Goal: Information Seeking & Learning: Learn about a topic

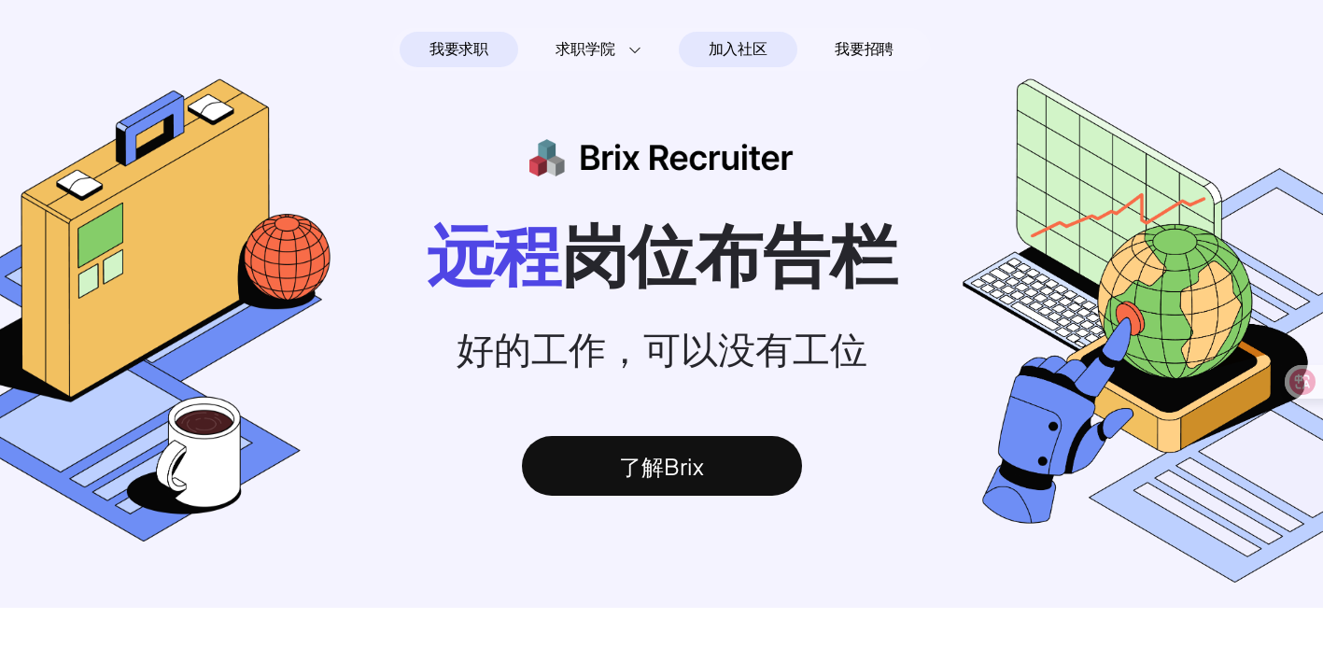
click at [739, 36] on span "加入社区" at bounding box center [738, 50] width 59 height 30
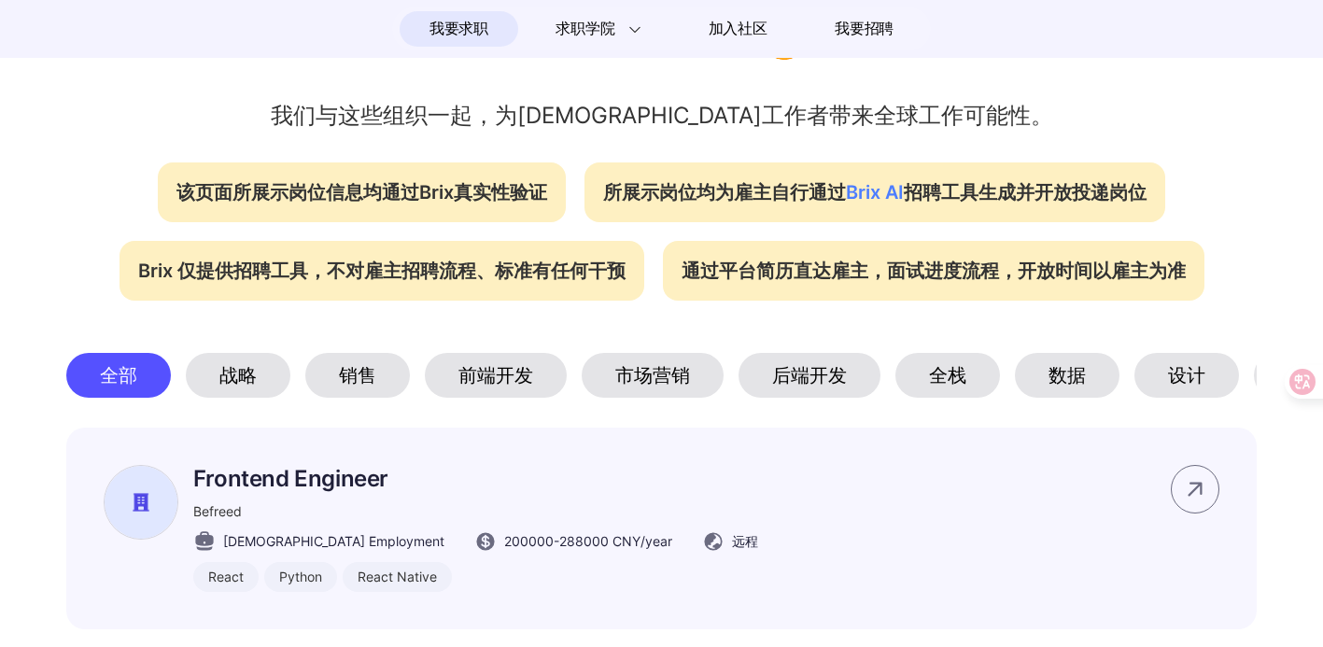
scroll to position [691, 0]
click at [796, 376] on div "后端开发" at bounding box center [810, 376] width 142 height 45
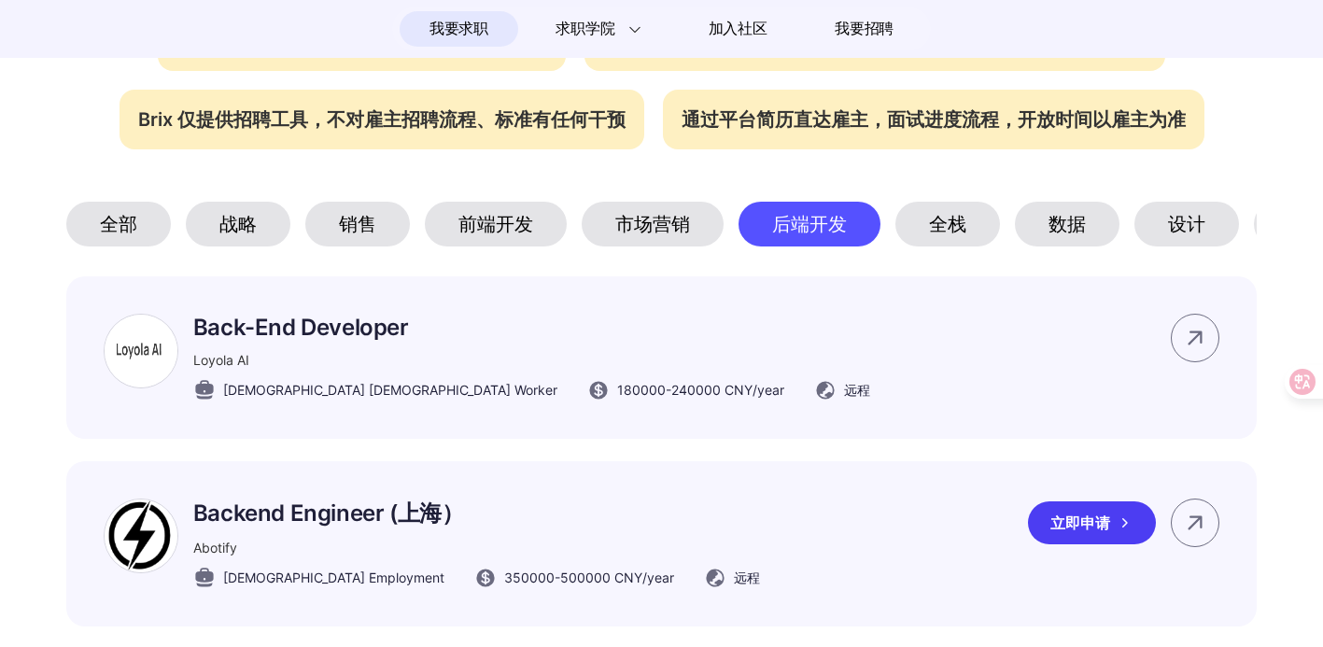
scroll to position [1100, 0]
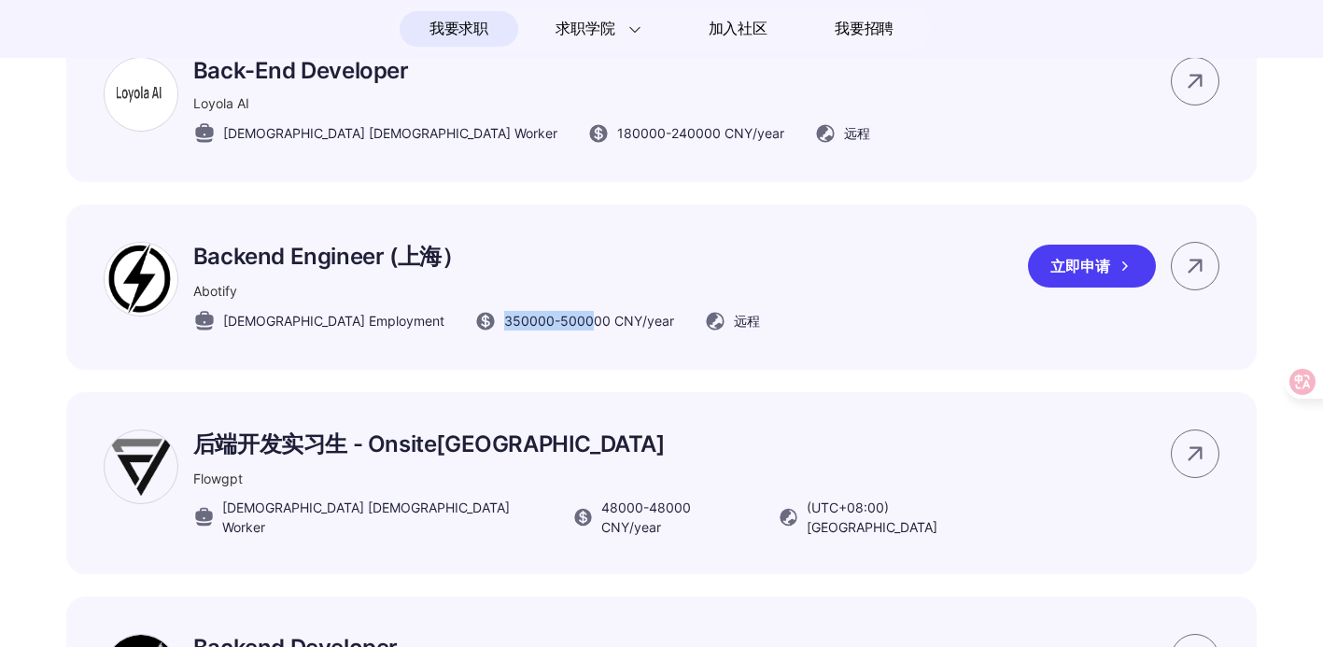
drag, startPoint x: 412, startPoint y: 343, endPoint x: 514, endPoint y: 337, distance: 101.9
click at [514, 332] on div "350000 - 500000 CNY /year" at bounding box center [574, 321] width 200 height 22
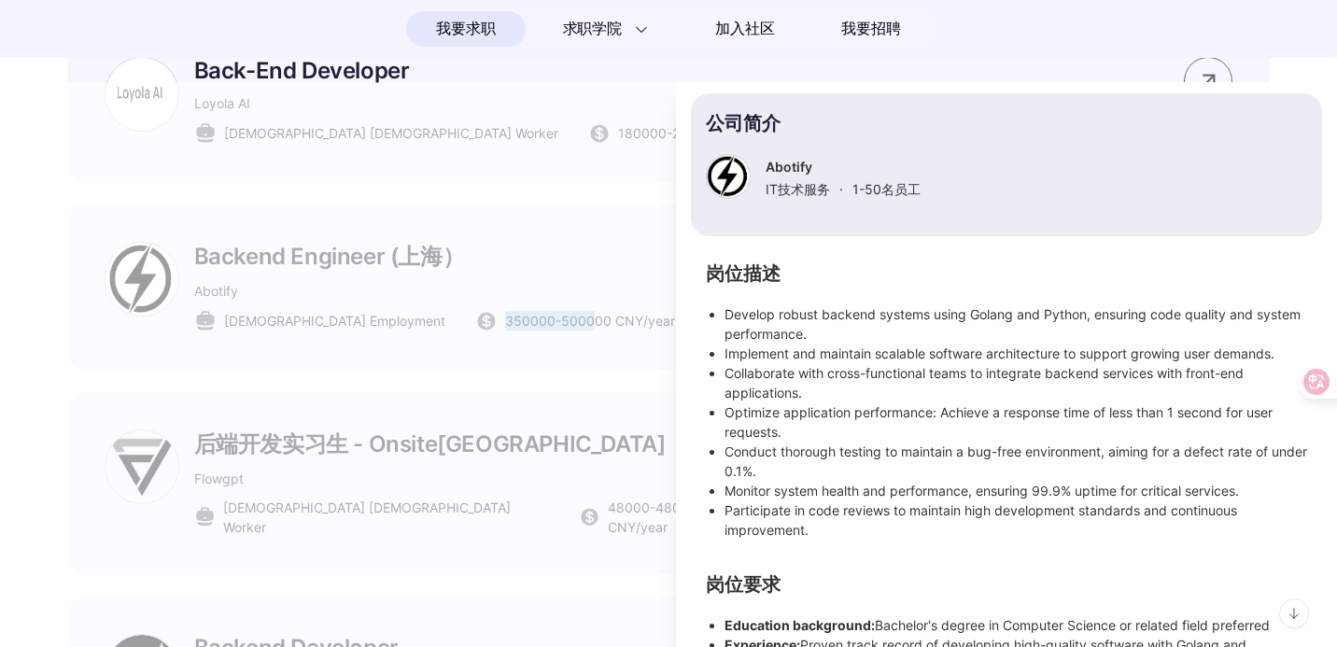
scroll to position [282, 0]
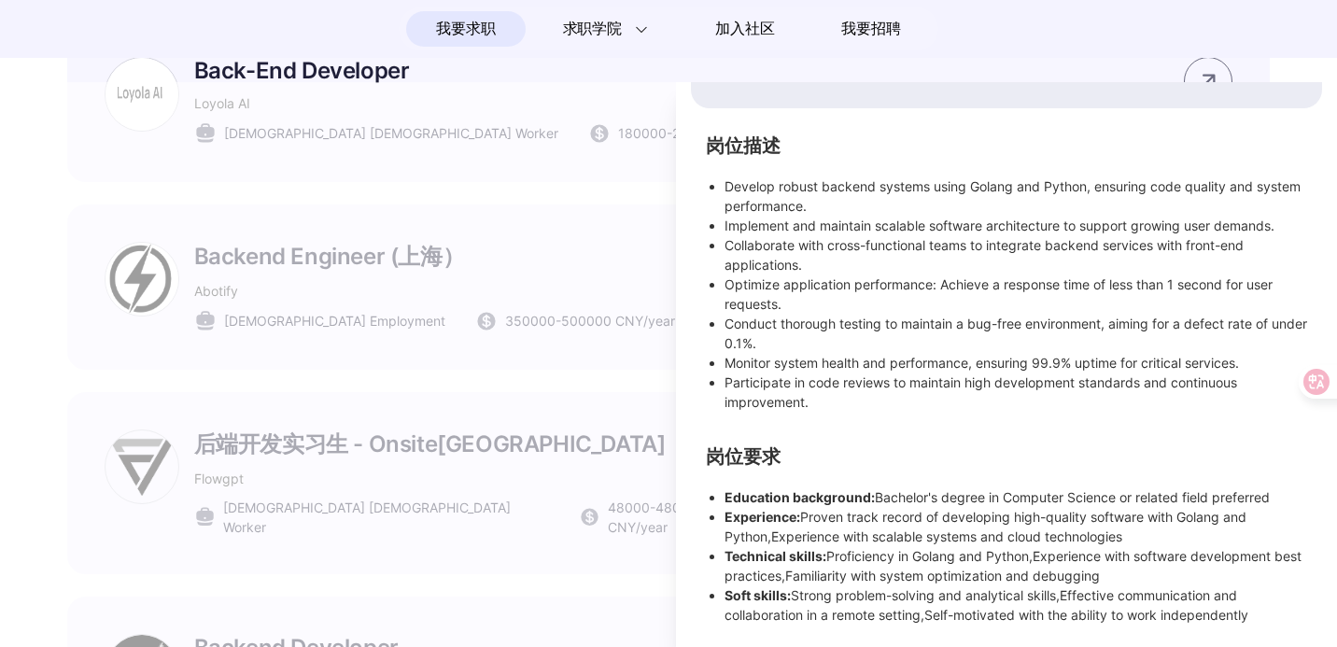
click at [1100, 428] on div "岗位描述 Develop robust backend systems using Golang and Python, ensuring code qual…" at bounding box center [1006, 381] width 631 height 486
drag, startPoint x: 877, startPoint y: 497, endPoint x: 1316, endPoint y: 527, distance: 439.8
click at [1316, 527] on div "Backend Engineer (上海） Abotify Full-time 350000 - 500000 CNY /year 远程 立即申请 公司简介 …" at bounding box center [1006, 364] width 661 height 565
click at [1233, 553] on li "Technical skills: Proficiency in Golang and Python,Experience with software dev…" at bounding box center [1016, 565] width 583 height 39
click at [434, 433] on div at bounding box center [668, 364] width 1337 height 565
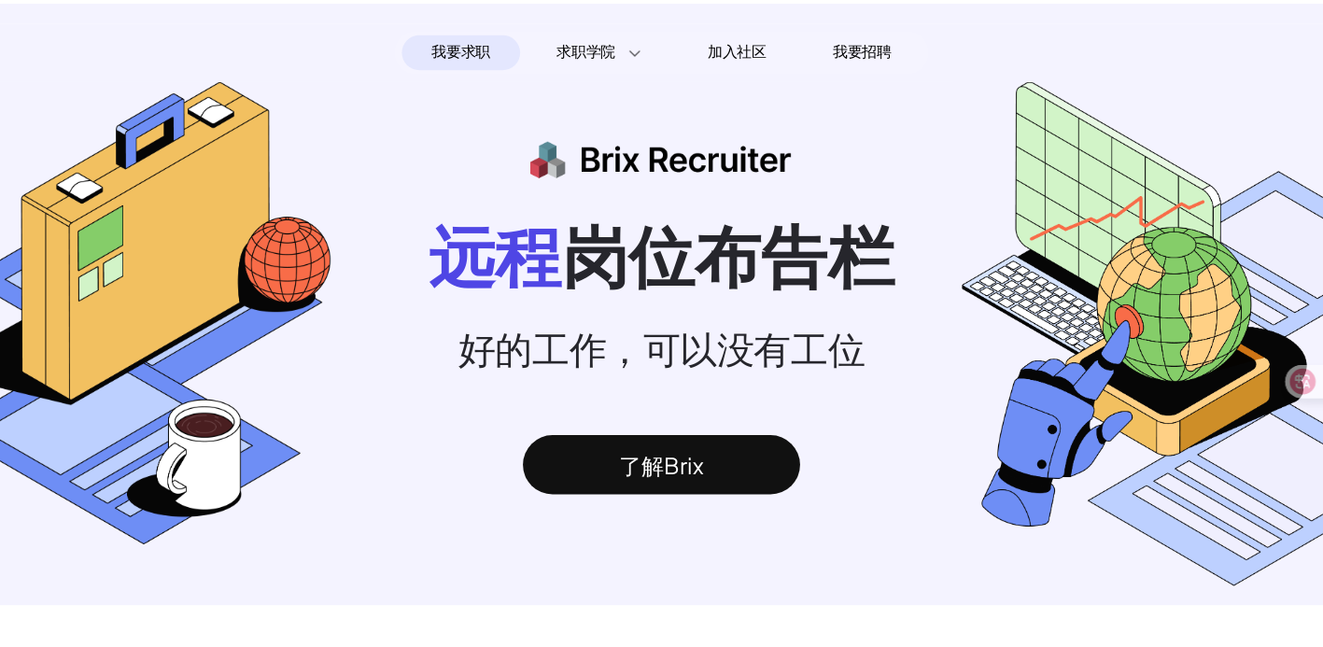
scroll to position [258, 0]
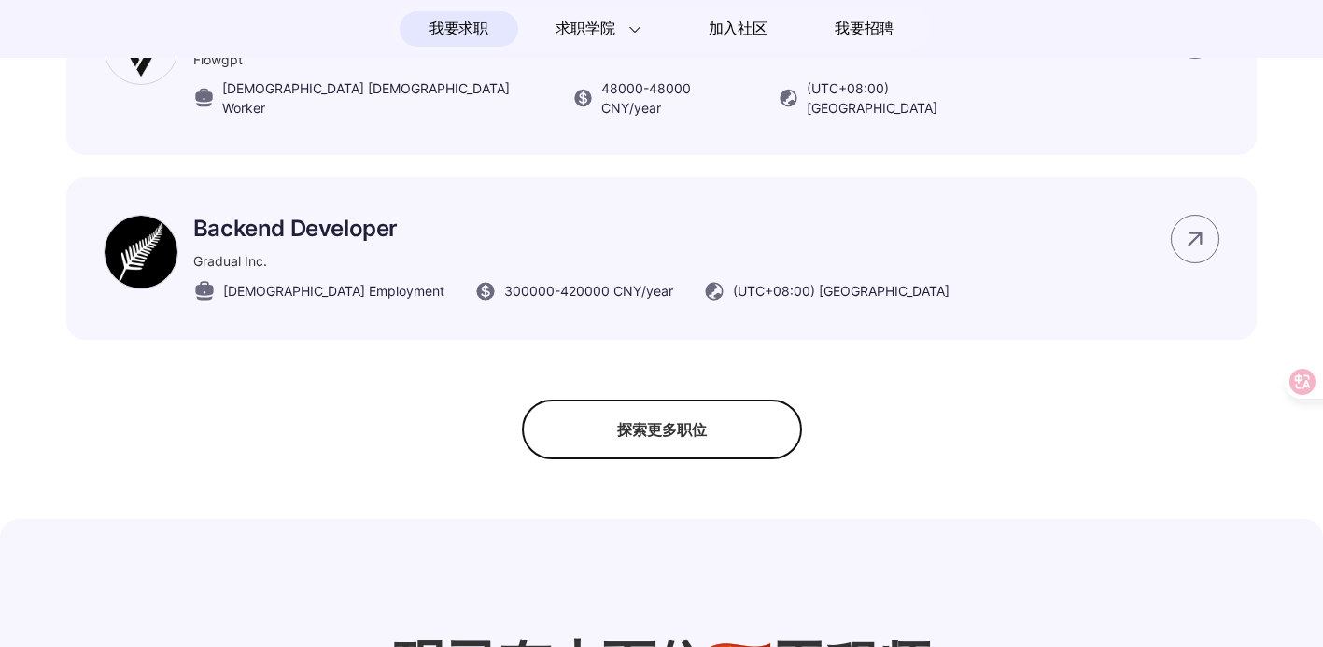
click at [632, 455] on div "探索更多职位" at bounding box center [662, 430] width 280 height 60
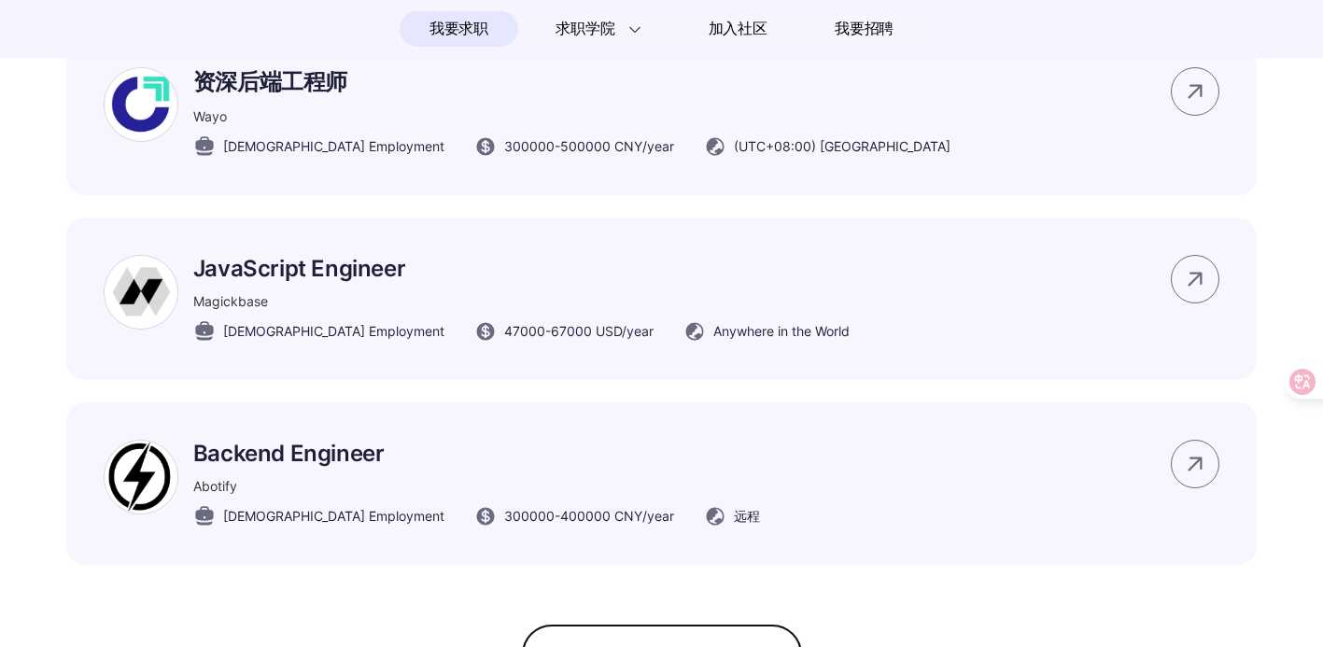
scroll to position [2403, 0]
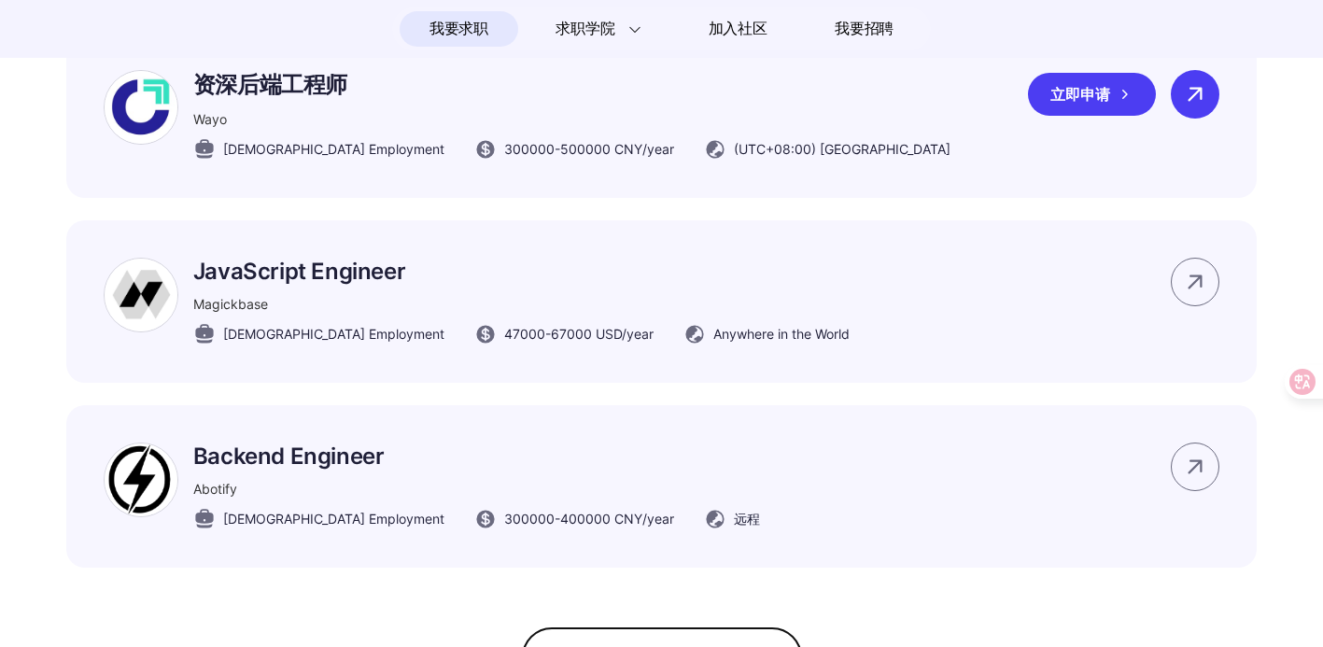
click at [1199, 102] on icon at bounding box center [1195, 94] width 28 height 28
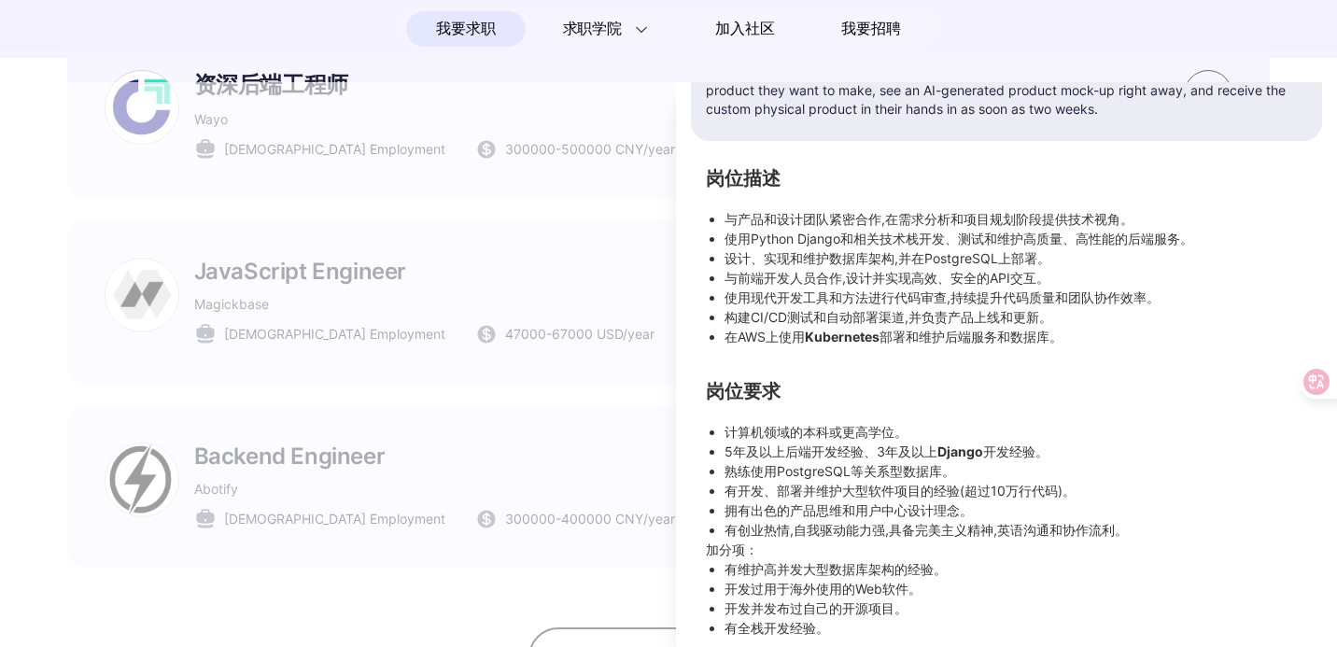
scroll to position [393, 0]
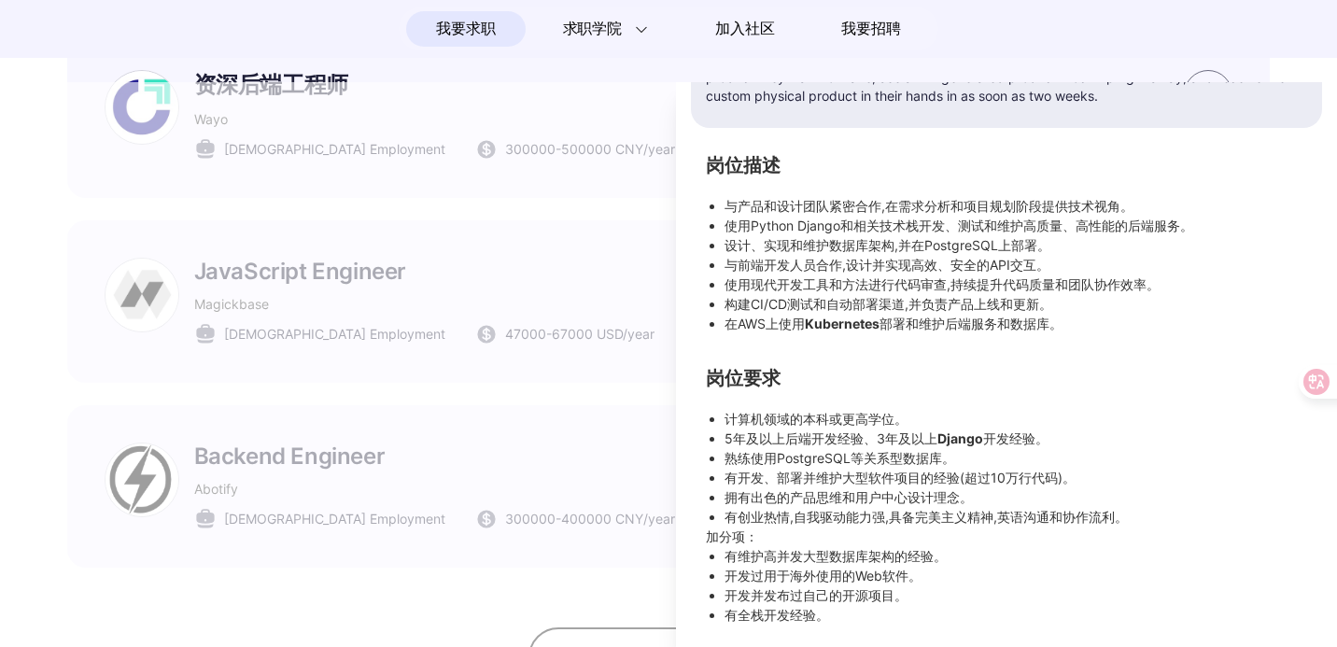
click at [324, 248] on div at bounding box center [668, 364] width 1337 height 565
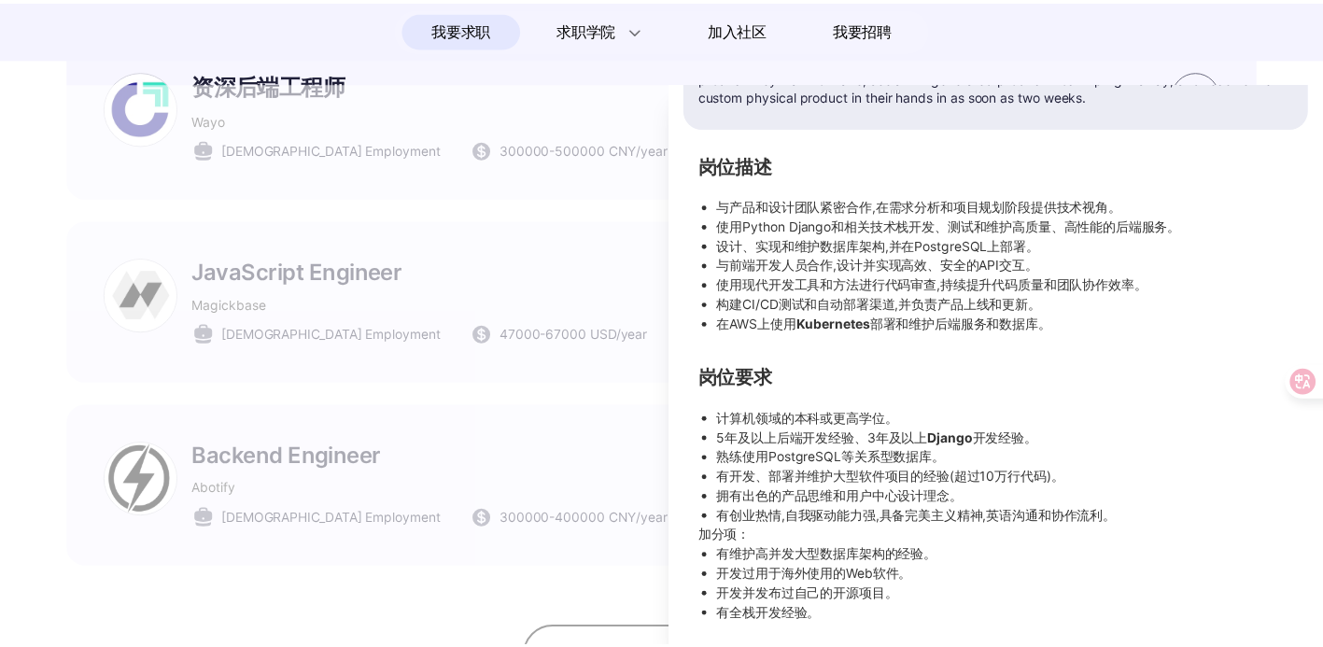
scroll to position [238, 0]
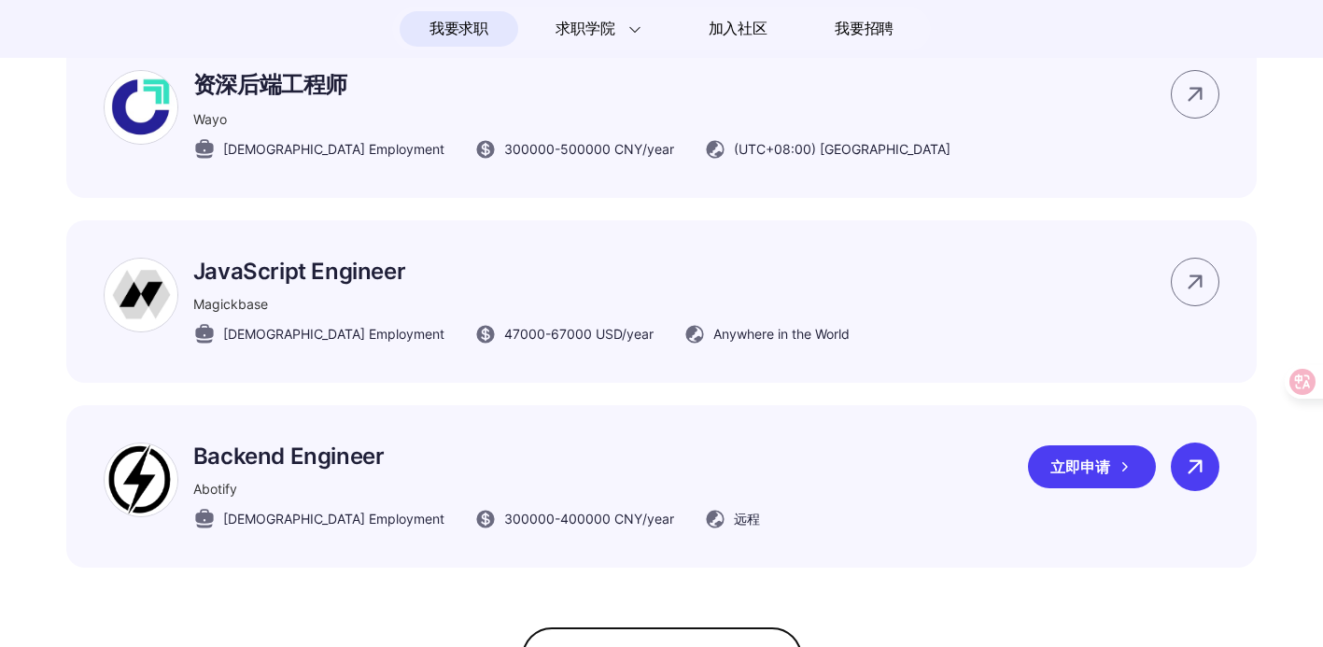
click at [1195, 479] on icon at bounding box center [1195, 467] width 28 height 28
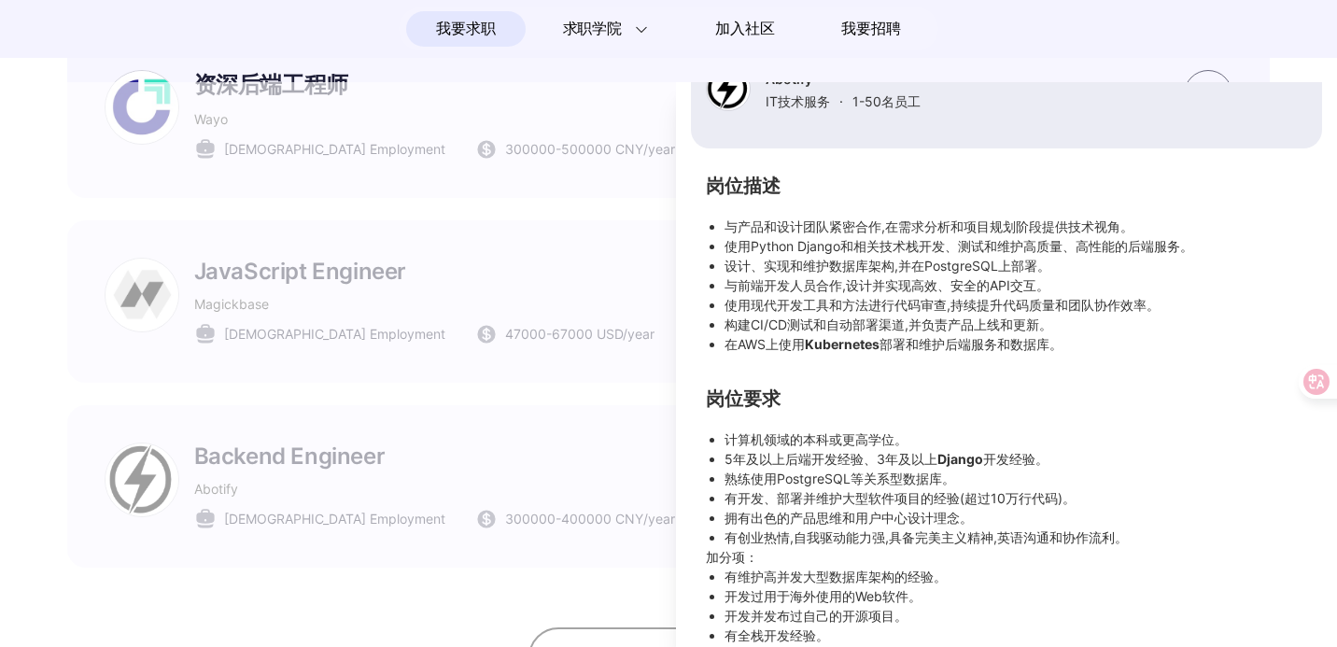
scroll to position [141, 0]
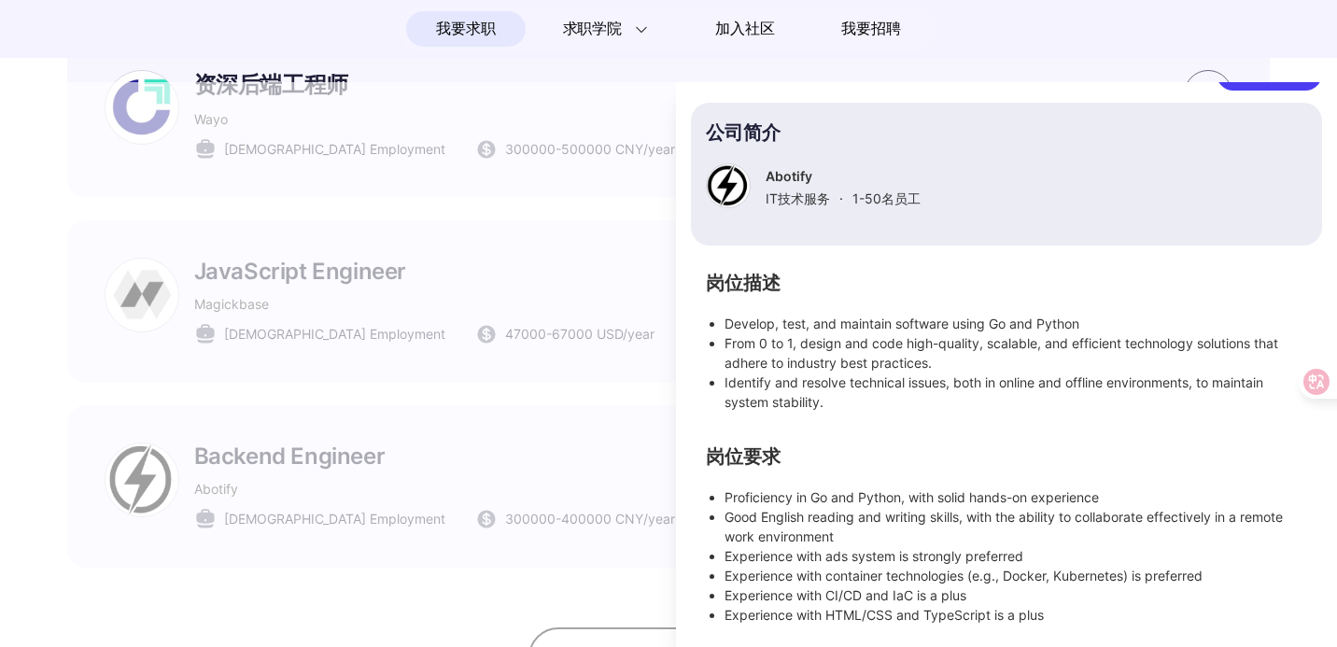
click at [376, 502] on div at bounding box center [668, 364] width 1337 height 565
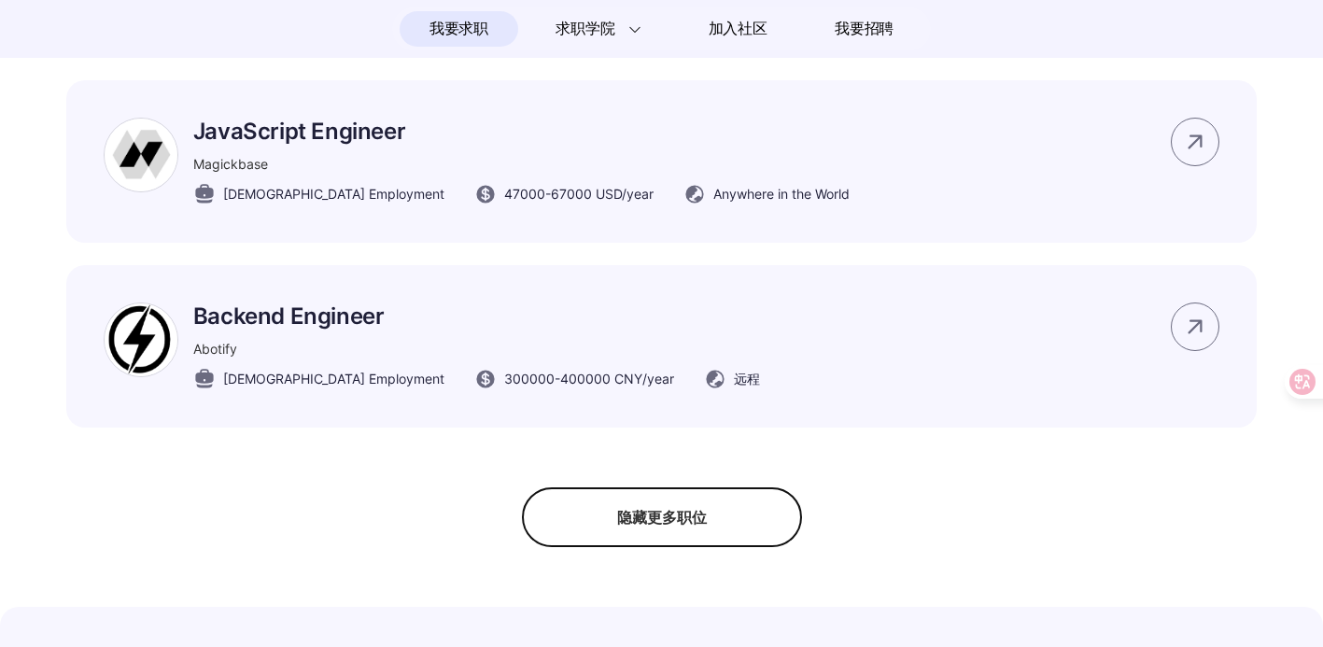
scroll to position [2736, 0]
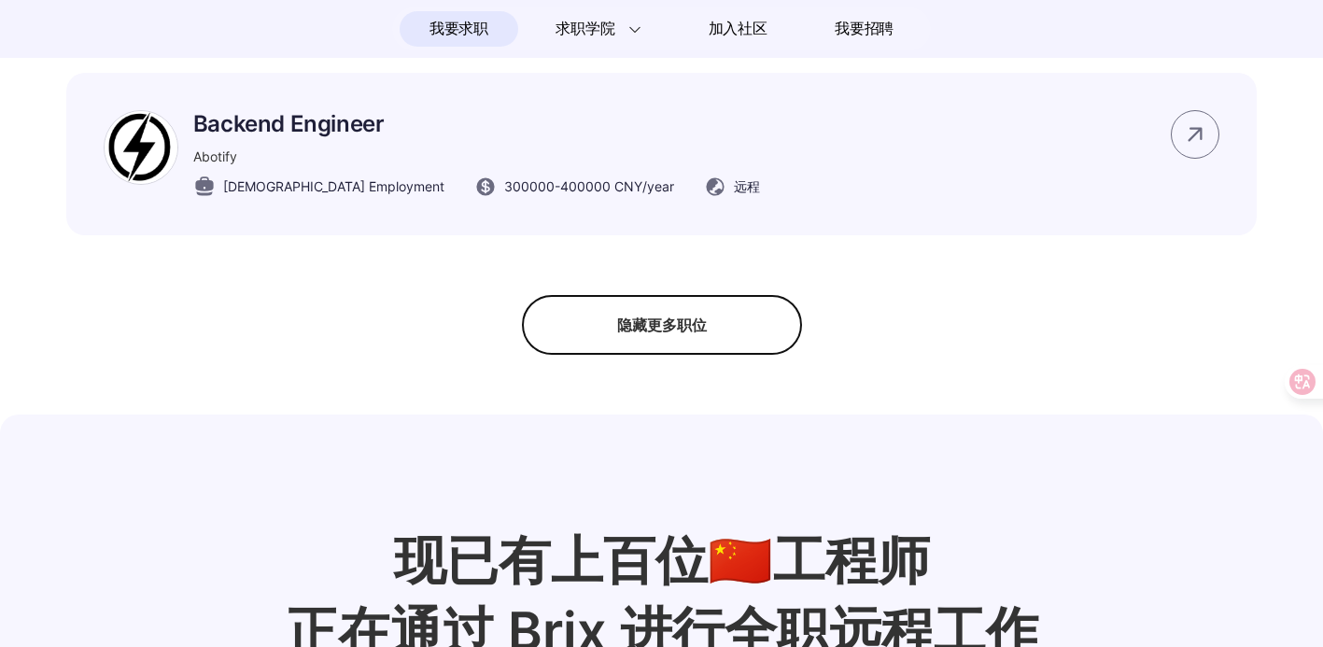
click at [615, 339] on div "隐藏更多职位" at bounding box center [662, 325] width 280 height 60
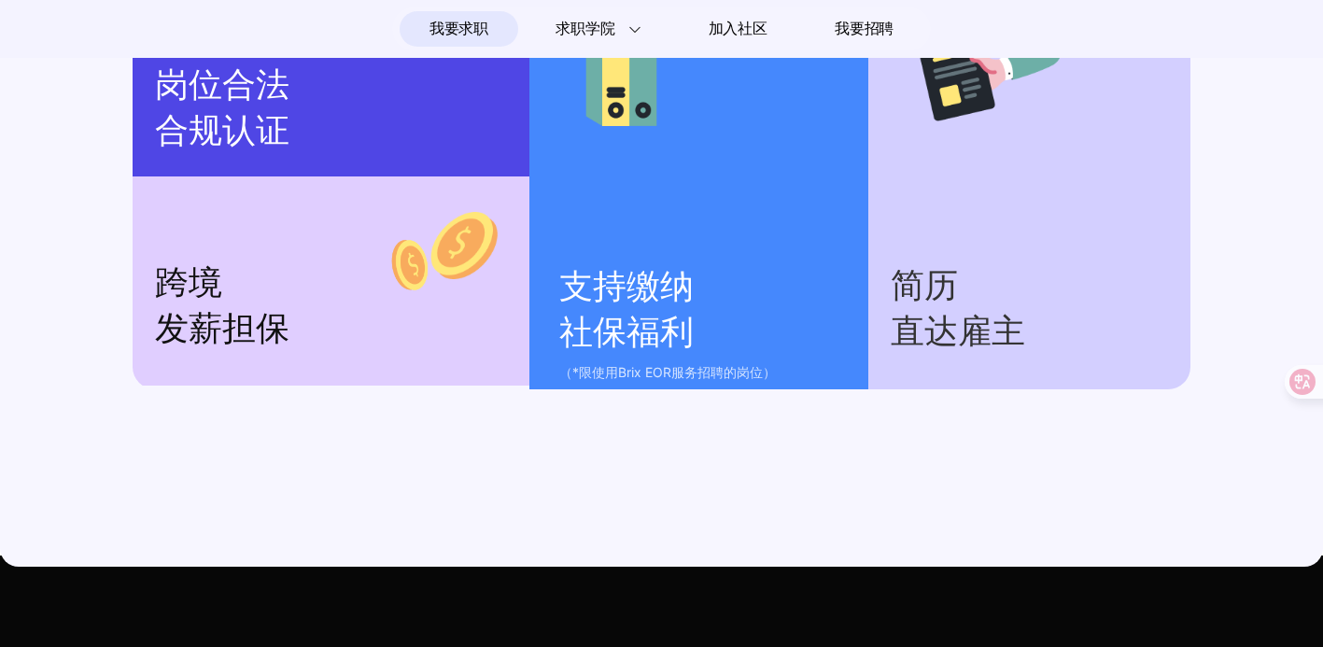
scroll to position [2403, 0]
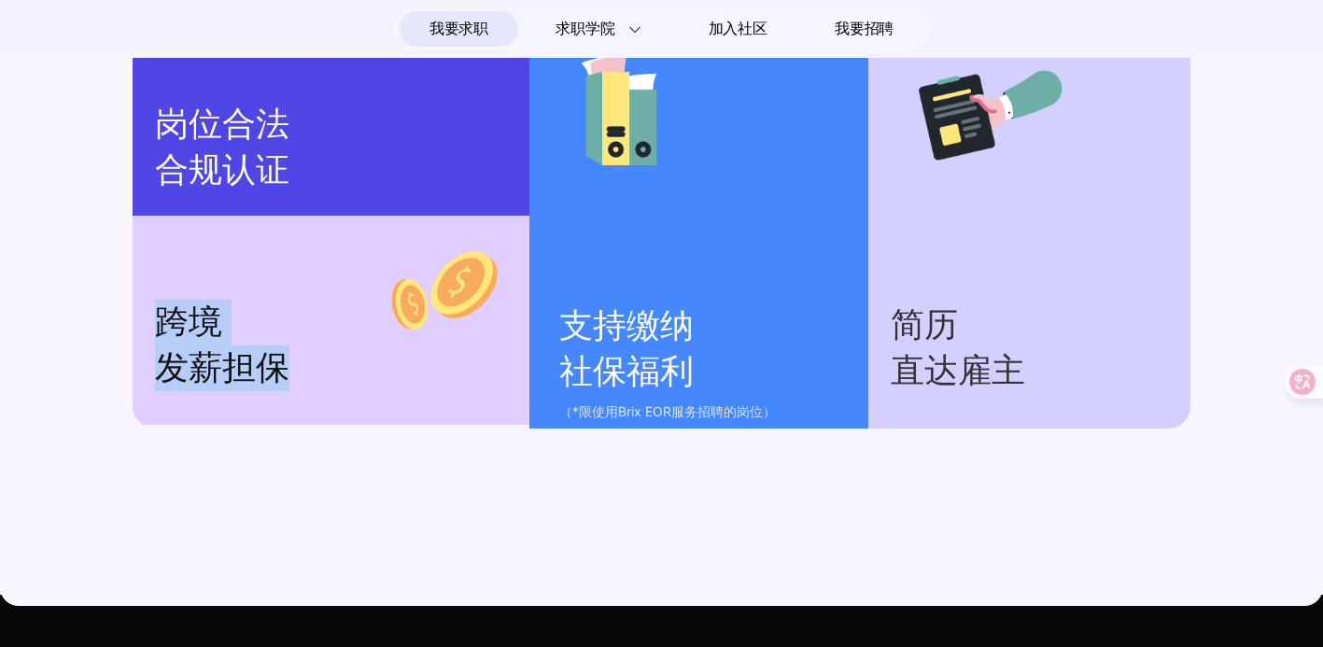
drag, startPoint x: 191, startPoint y: 354, endPoint x: 440, endPoint y: 429, distance: 259.6
click at [440, 425] on div "跨境 发薪担保" at bounding box center [331, 320] width 397 height 209
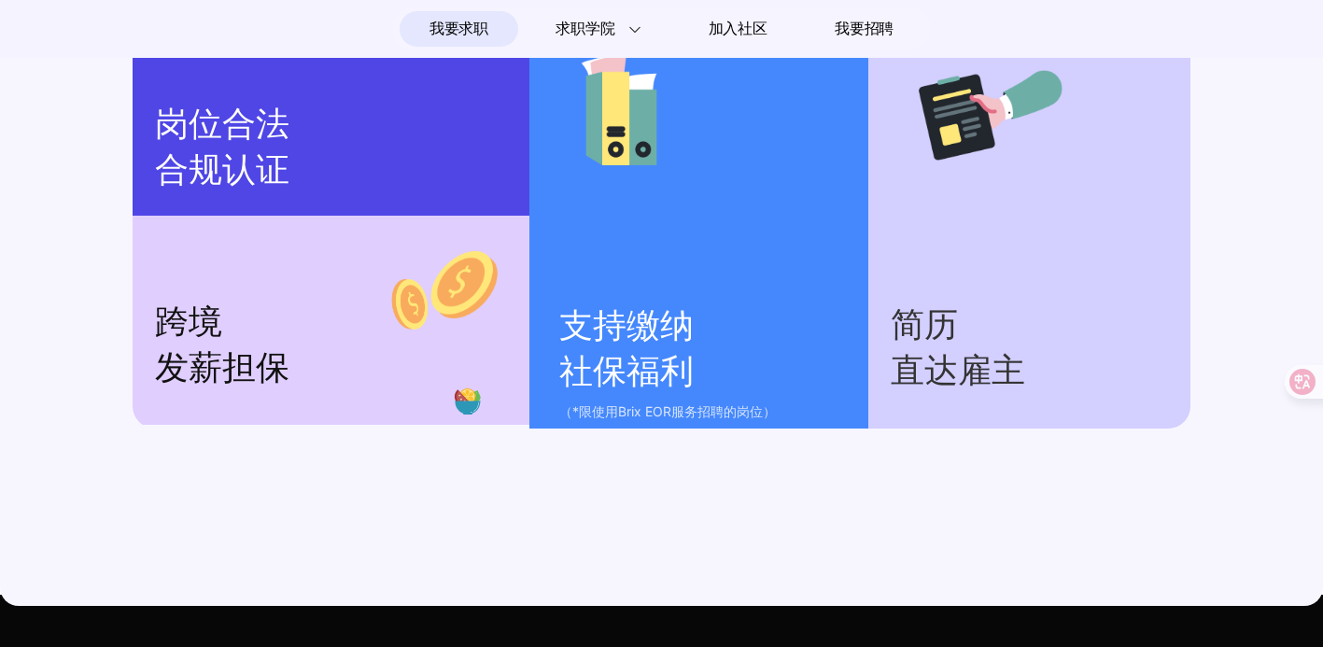
click at [613, 472] on section "现已有上百位🇨🇳工程师 正在通过 Brix 进行全职远程工作 所展示岗位均已通过Brix验证其合法合规性，薪资真实有效 岗位合法 合规认证 跨境 发薪担保 支…" at bounding box center [661, 120] width 1323 height 971
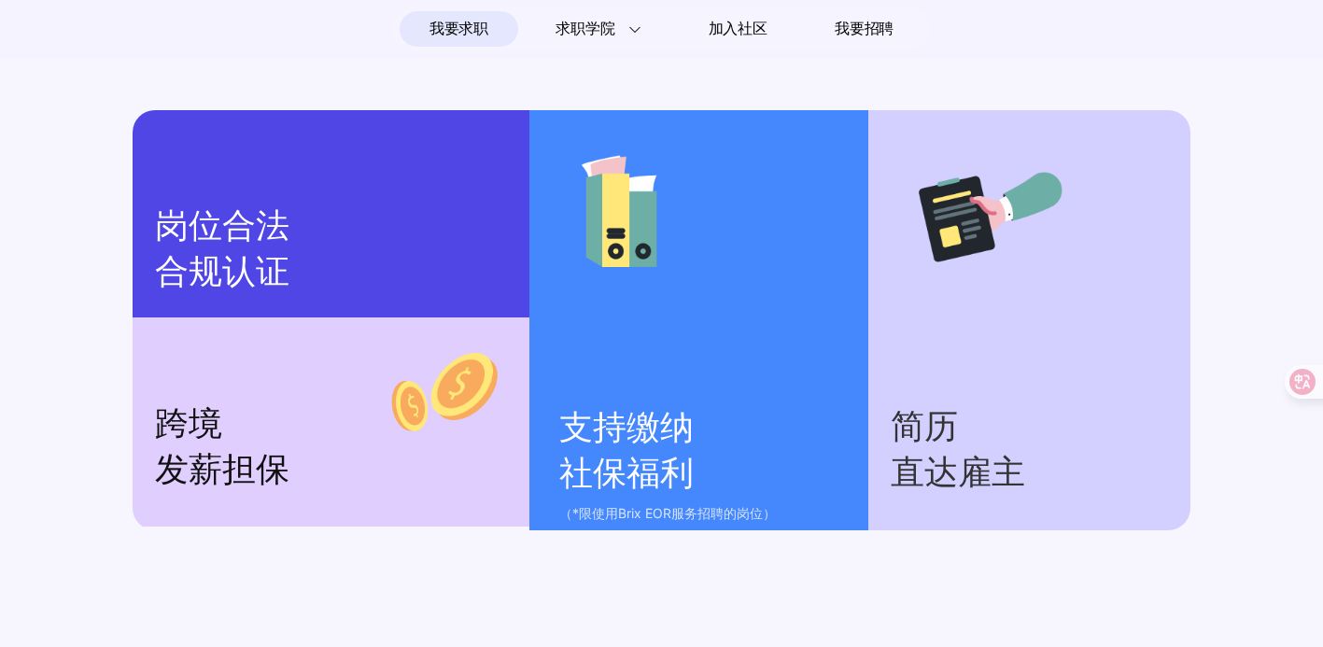
scroll to position [2300, 0]
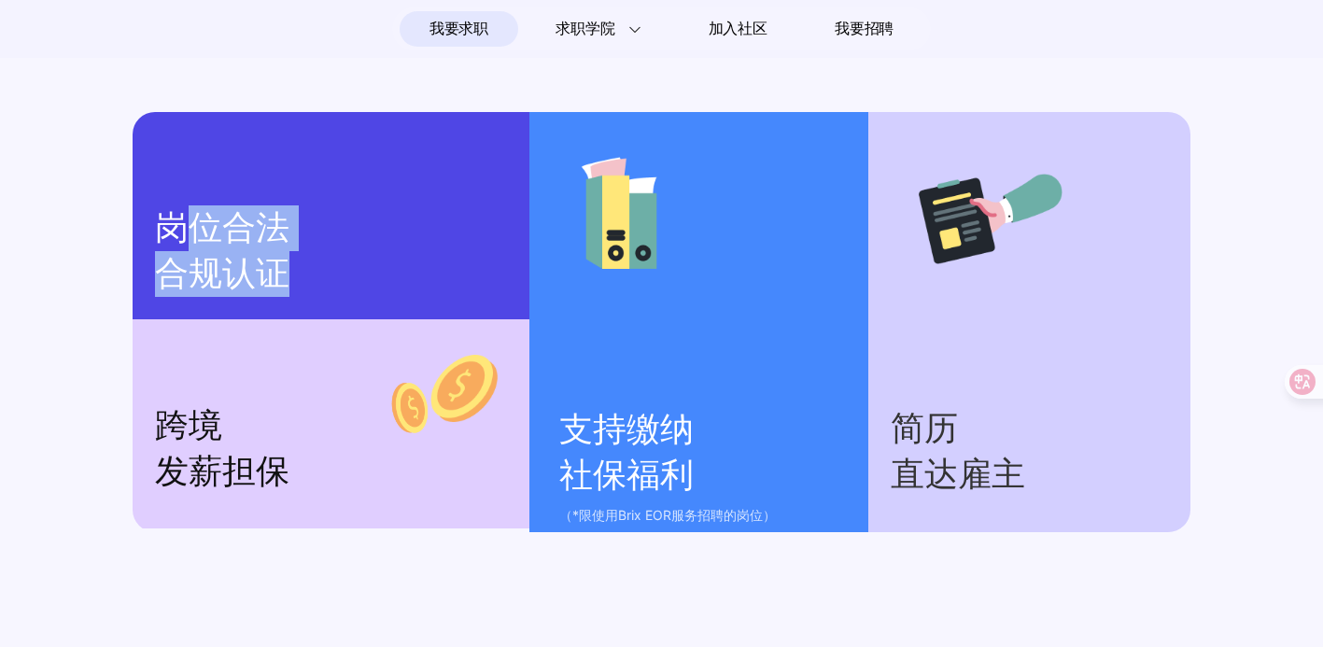
drag, startPoint x: 182, startPoint y: 233, endPoint x: 443, endPoint y: 306, distance: 270.5
click at [441, 297] on p "岗位合法 合规认证" at bounding box center [331, 250] width 352 height 91
click at [473, 315] on div "岗位合法 合规认证" at bounding box center [331, 215] width 397 height 207
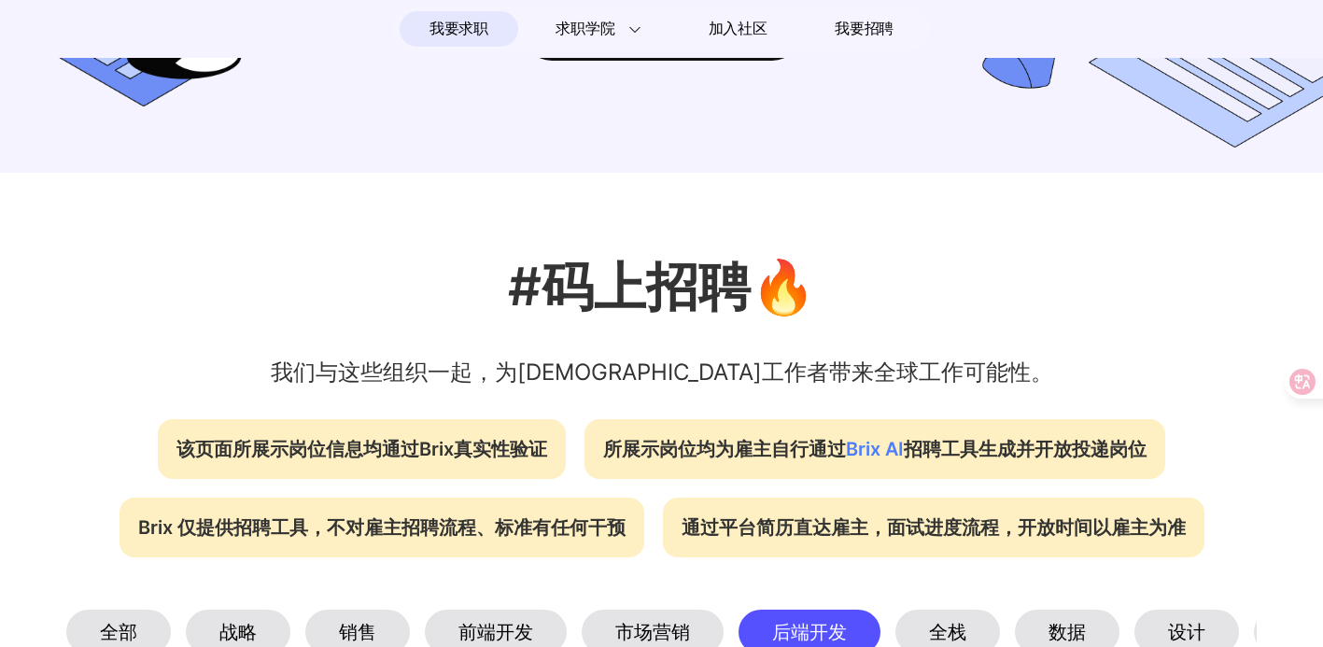
scroll to position [465, 0]
